Goal: Task Accomplishment & Management: Use online tool/utility

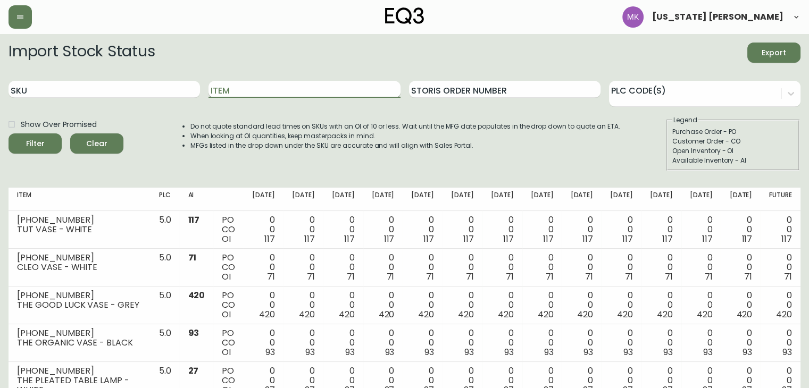
click at [325, 96] on input "Item" at bounding box center [305, 89] width 192 height 17
click at [9, 134] on button "Filter" at bounding box center [35, 144] width 53 height 20
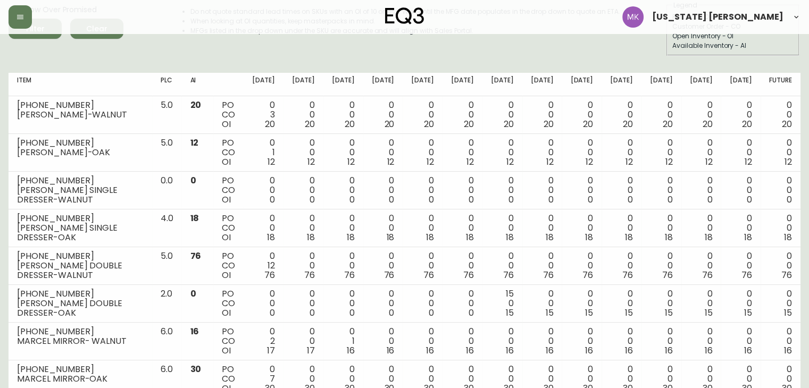
scroll to position [113, 0]
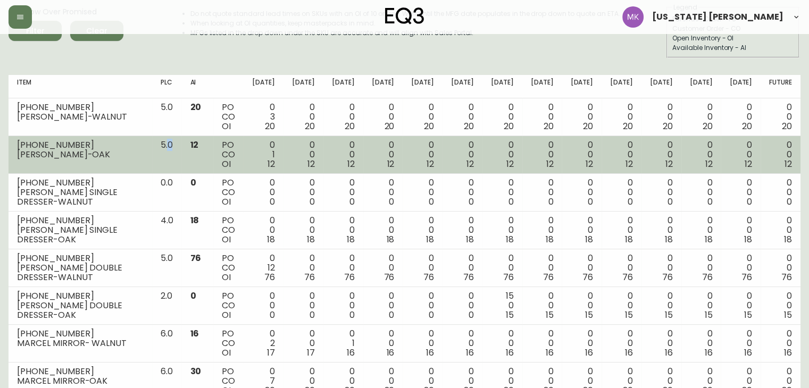
drag, startPoint x: 187, startPoint y: 167, endPoint x: 204, endPoint y: 157, distance: 19.1
click at [204, 157] on tr "[PHONE_NUMBER] [PERSON_NAME]-OAK 5.0 12 PO CO OI 0 1 12 0 0 12 0 0 12 0 0 12 0 …" at bounding box center [405, 155] width 792 height 38
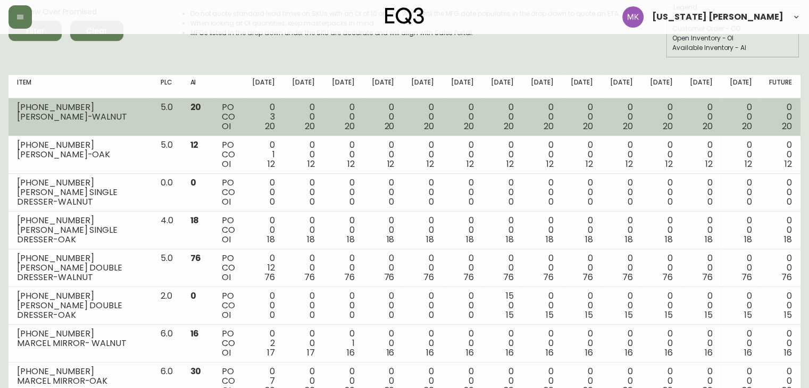
click at [201, 111] on span "20" at bounding box center [195, 107] width 11 height 12
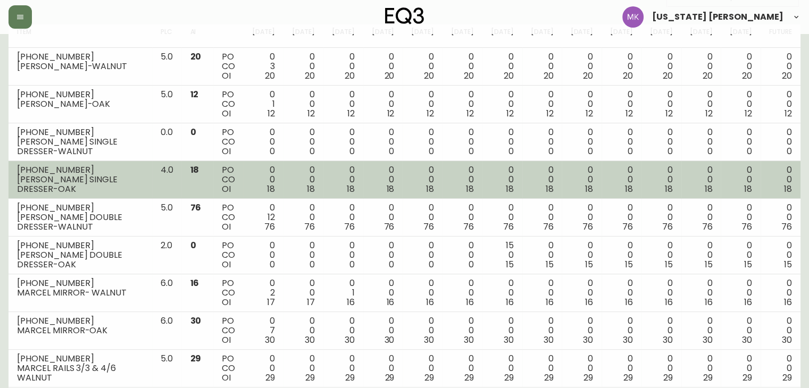
scroll to position [163, 0]
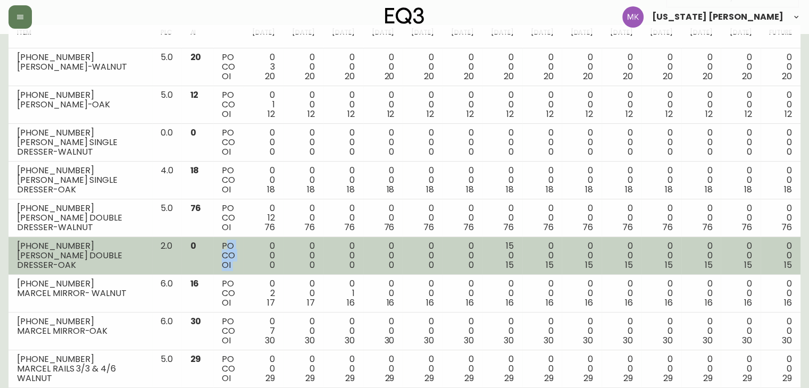
drag, startPoint x: 245, startPoint y: 245, endPoint x: 265, endPoint y: 246, distance: 20.2
click at [265, 246] on tr "[PHONE_NUMBER] MARCEL DOUBLE DRESSER-OAK 2.0 0 PO CO OI 0 0 0 0 0 0 0 0 0 0 0 0…" at bounding box center [405, 256] width 792 height 38
click at [265, 246] on td "0 0 0" at bounding box center [264, 256] width 40 height 38
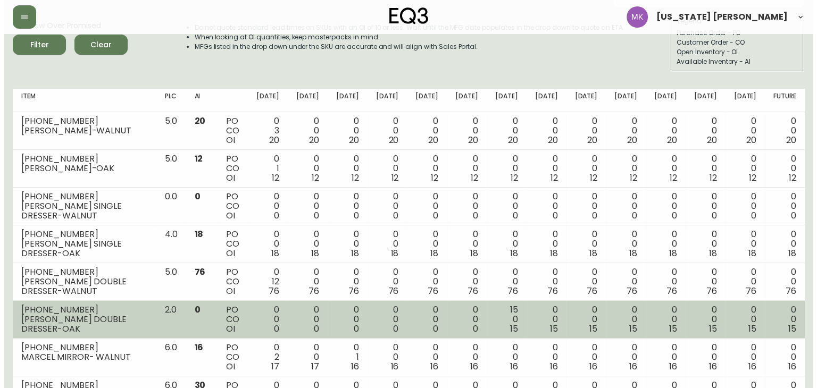
scroll to position [0, 0]
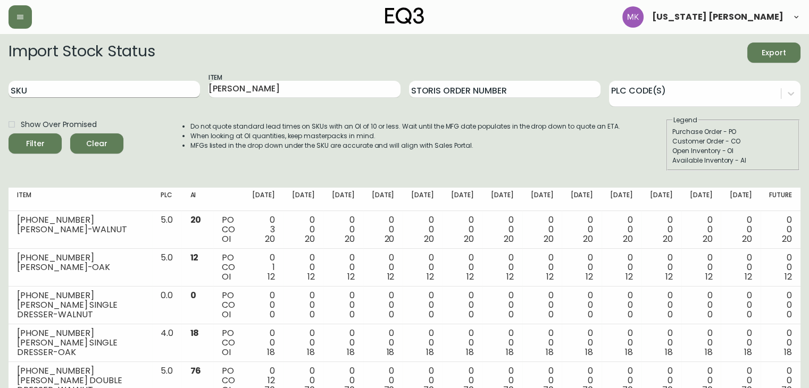
drag, startPoint x: 260, startPoint y: 92, endPoint x: 121, endPoint y: 86, distance: 138.4
click at [121, 86] on div "SKU Item [PERSON_NAME] Order Number PLC Code(s)" at bounding box center [405, 89] width 792 height 35
type input "[PERSON_NAME]"
click at [9, 134] on button "Filter" at bounding box center [35, 144] width 53 height 20
